Goal: Task Accomplishment & Management: Use online tool/utility

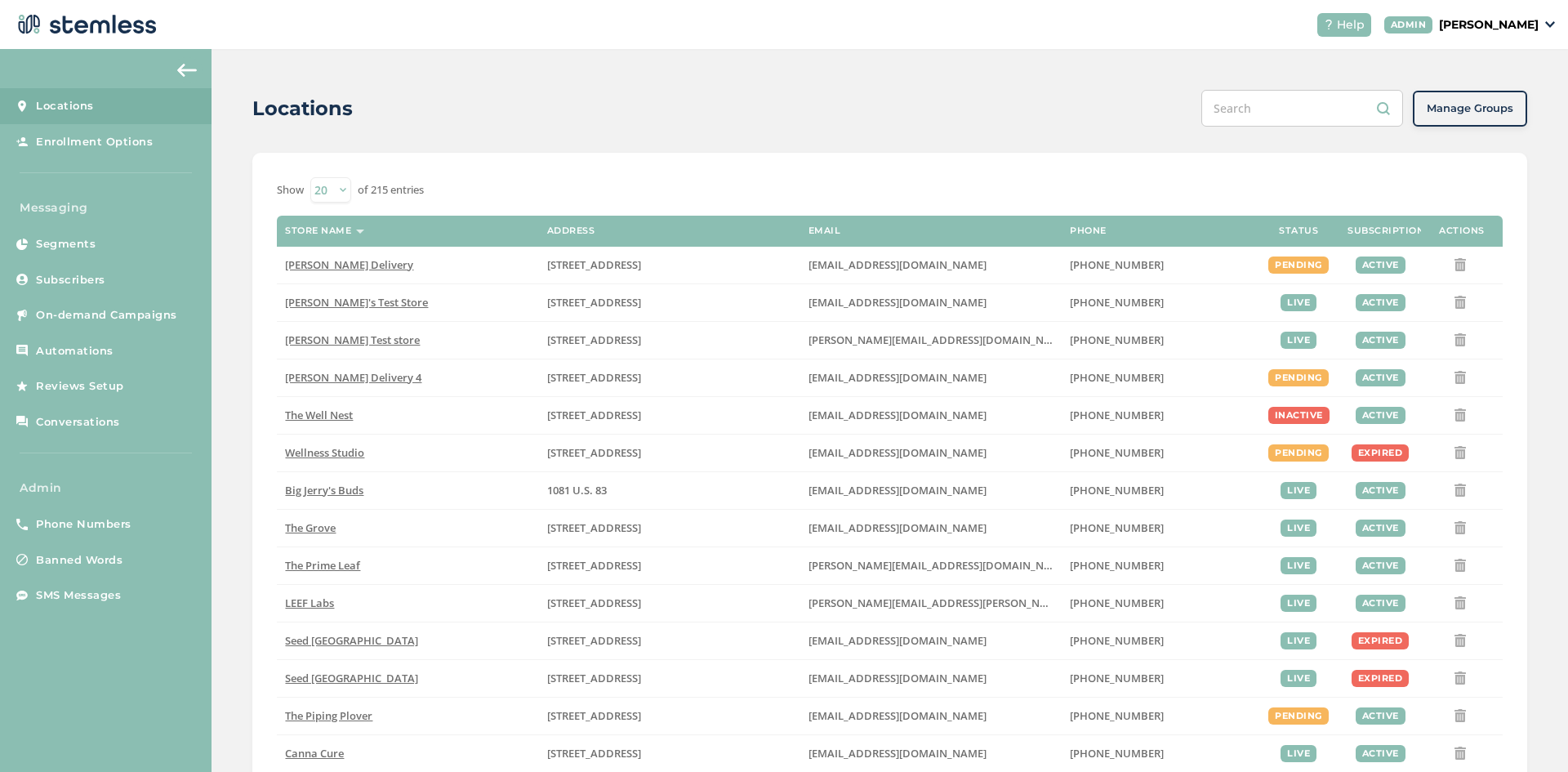
click at [1516, 16] on p "[PERSON_NAME]" at bounding box center [1489, 25] width 100 height 17
click at [1496, 119] on span "Impersonate" at bounding box center [1497, 117] width 80 height 16
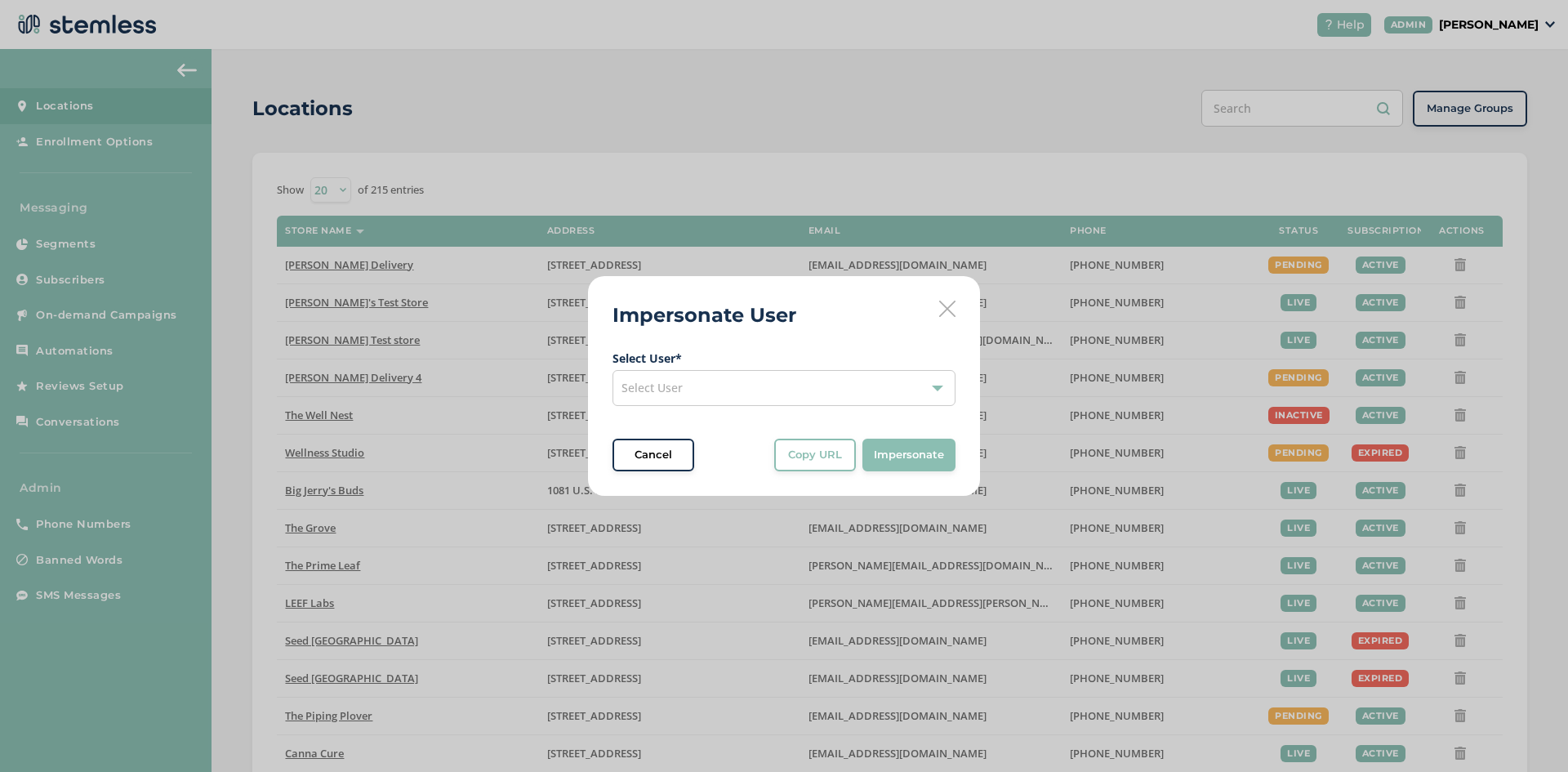
click at [736, 386] on div "Select User" at bounding box center [784, 388] width 343 height 36
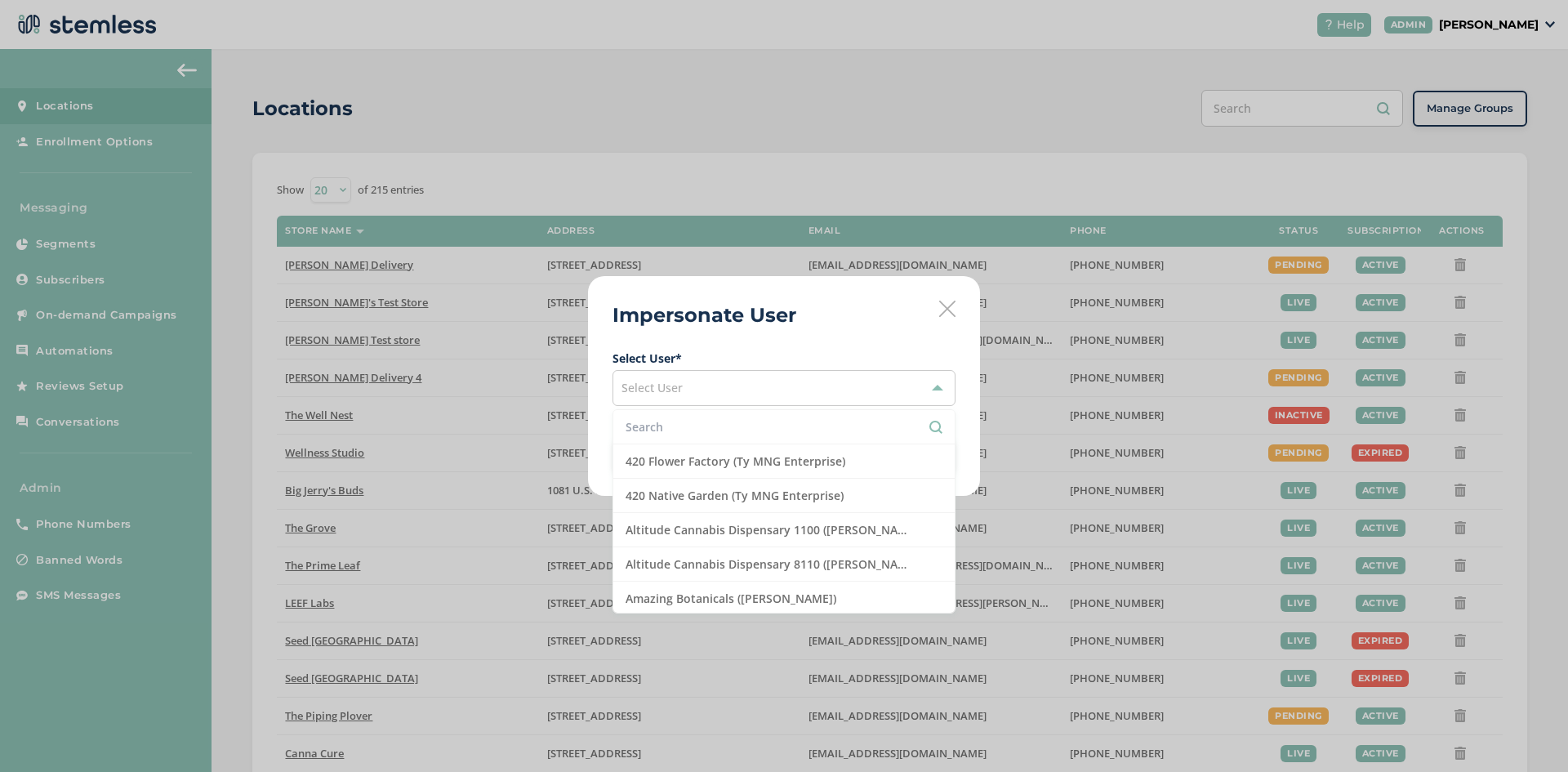
click at [694, 429] on input "text" at bounding box center [784, 427] width 317 height 17
click at [799, 397] on div "Select User" at bounding box center [784, 388] width 343 height 36
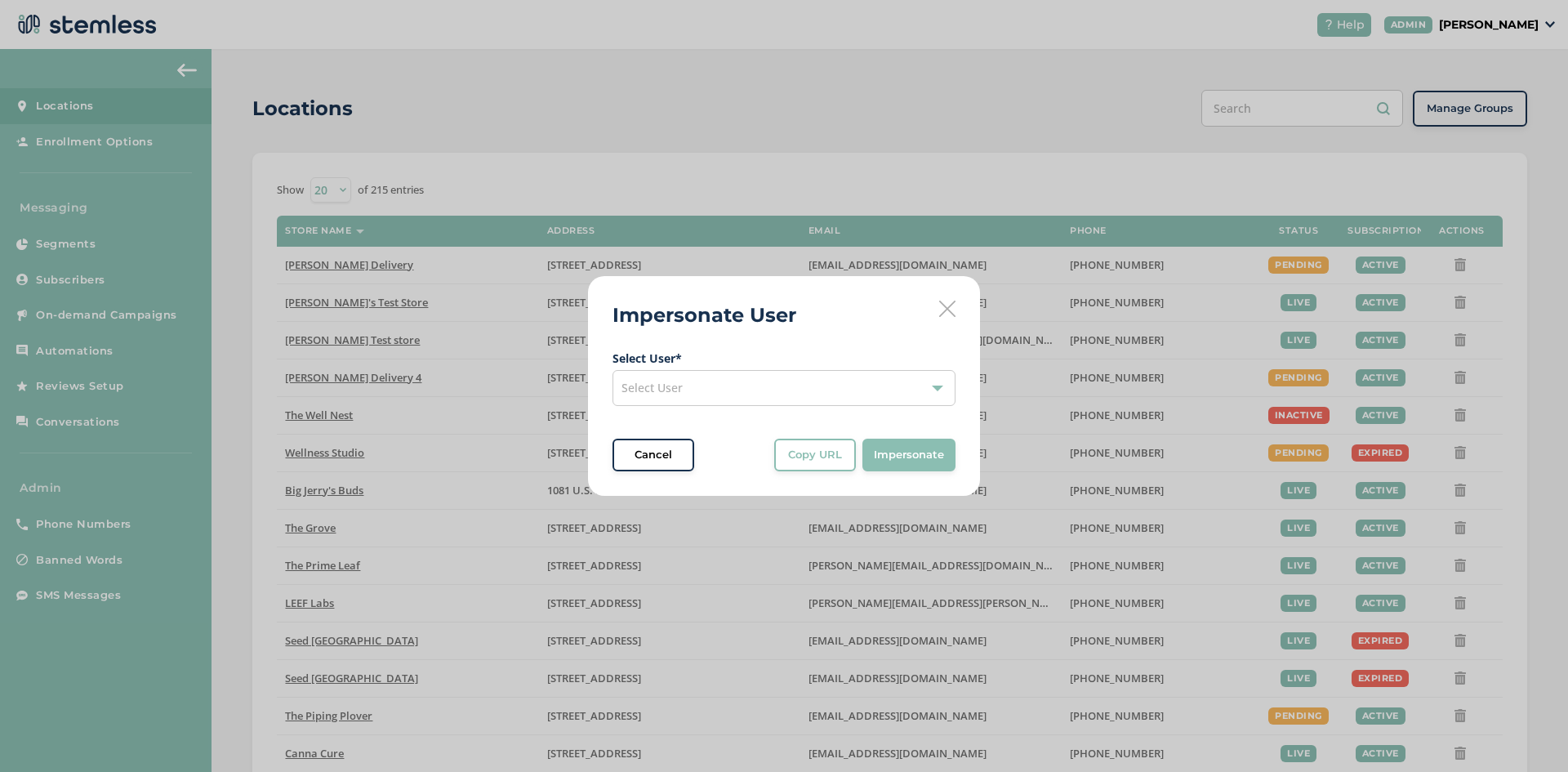
click at [799, 399] on div "Select User" at bounding box center [784, 388] width 343 height 36
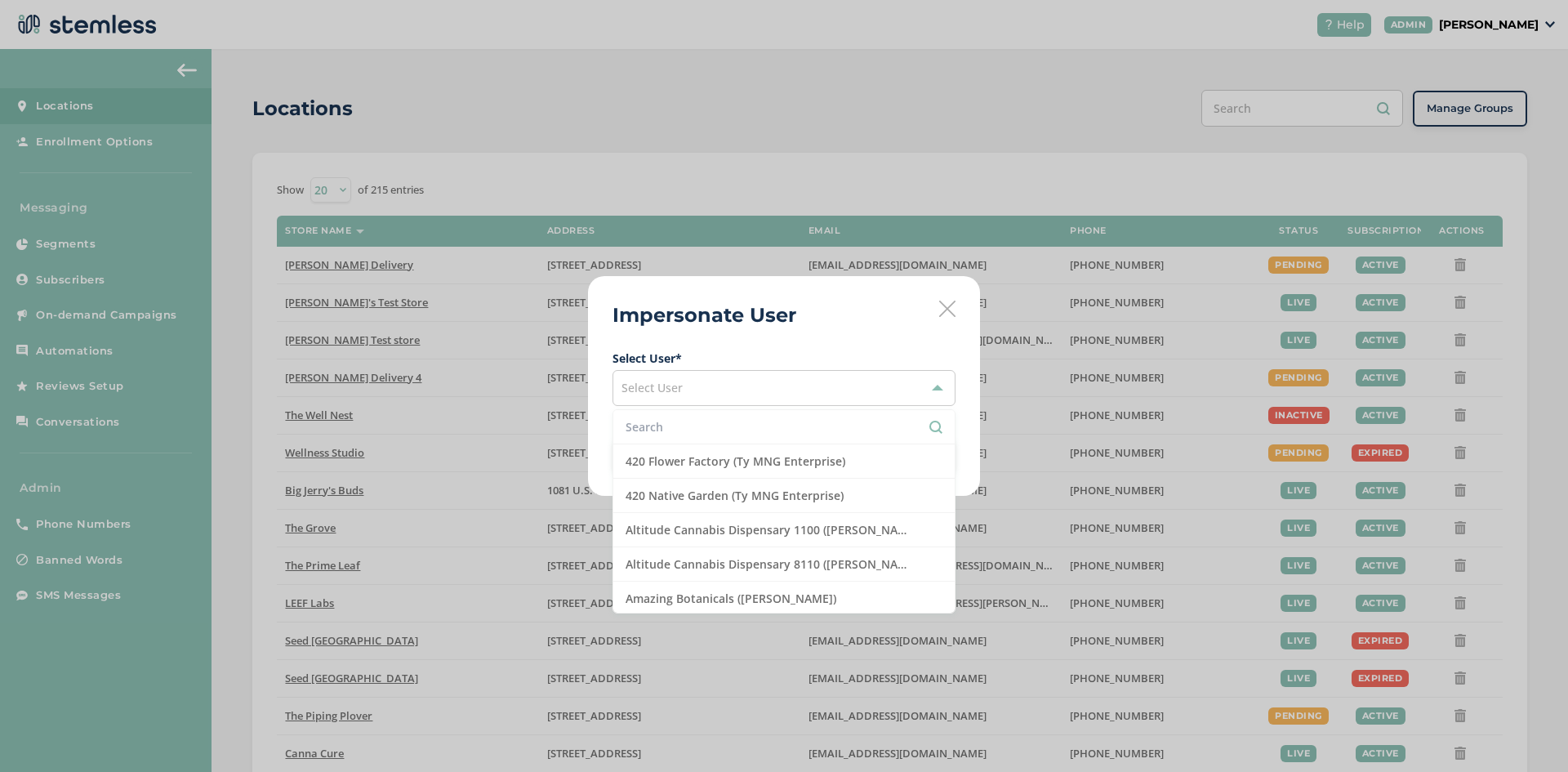
click at [767, 435] on input "text" at bounding box center [784, 427] width 317 height 17
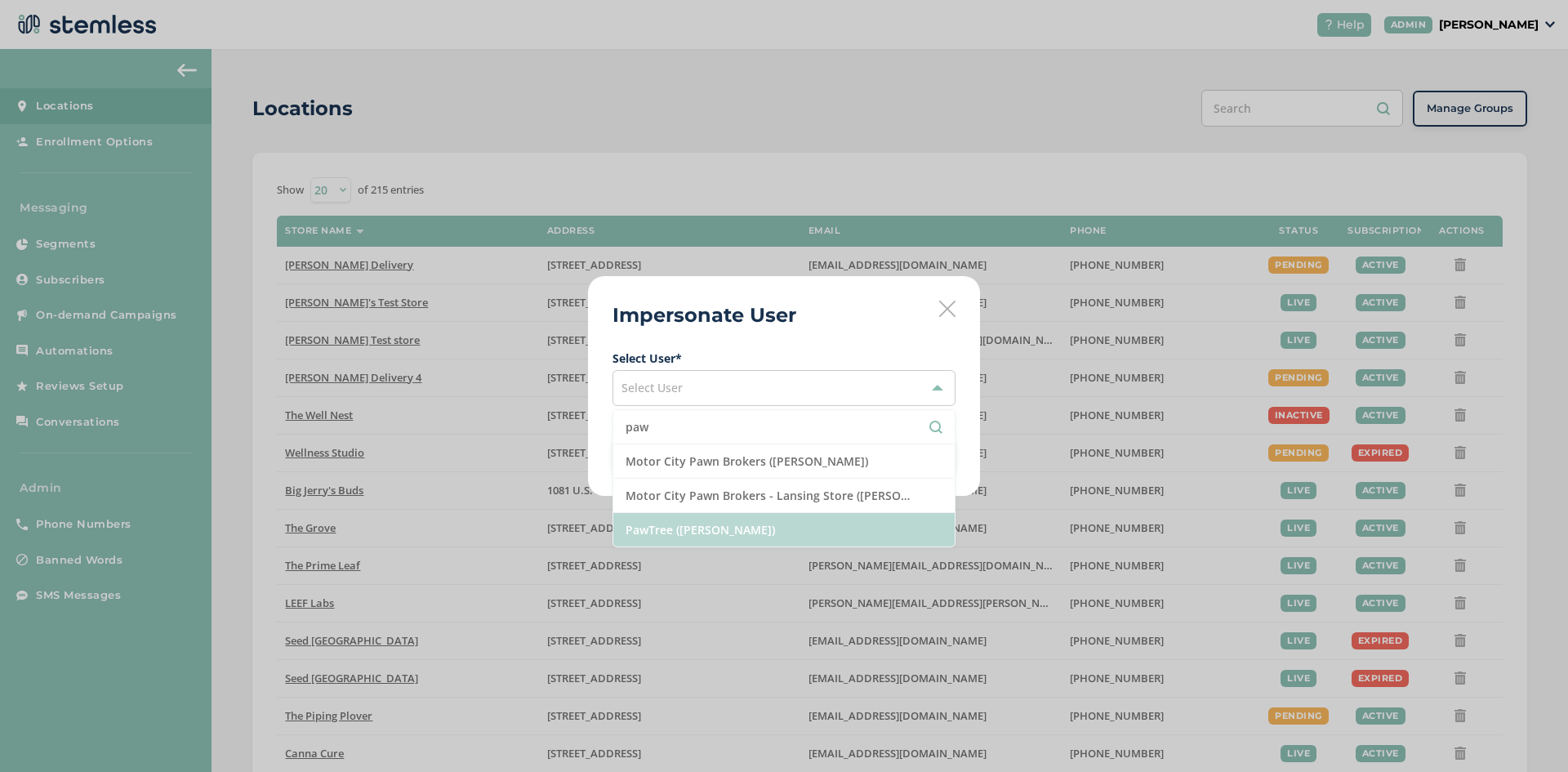
type input "paw"
click at [716, 532] on li "PawTree ([PERSON_NAME])" at bounding box center [784, 529] width 341 height 33
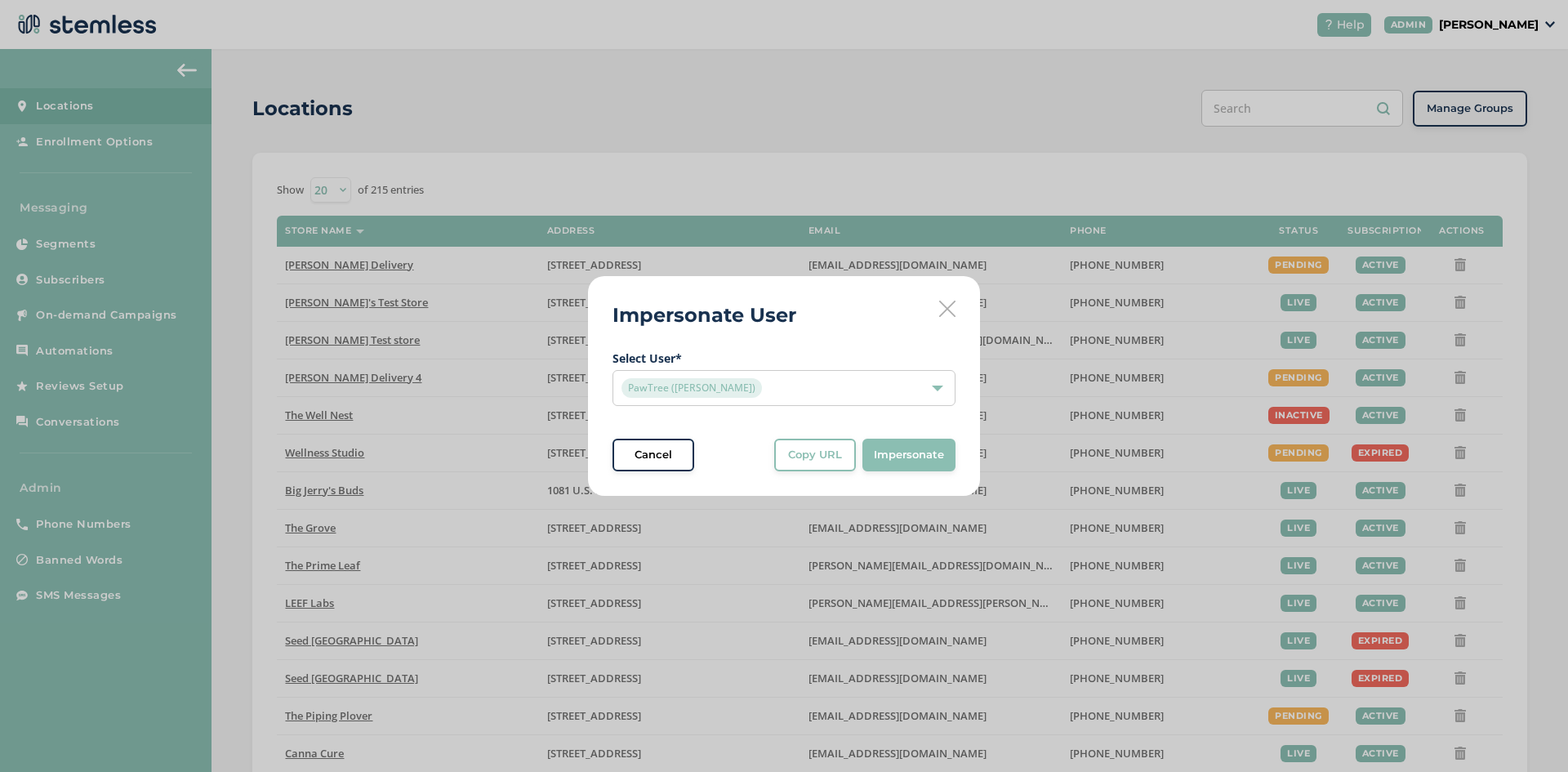
click at [902, 433] on span "Select User * PawTree ([PERSON_NAME]) Cancel Copy URL Copy URL to clipboard, th…" at bounding box center [784, 410] width 343 height 122
click at [889, 467] on button "Impersonate" at bounding box center [909, 455] width 93 height 32
